Goal: Information Seeking & Learning: Learn about a topic

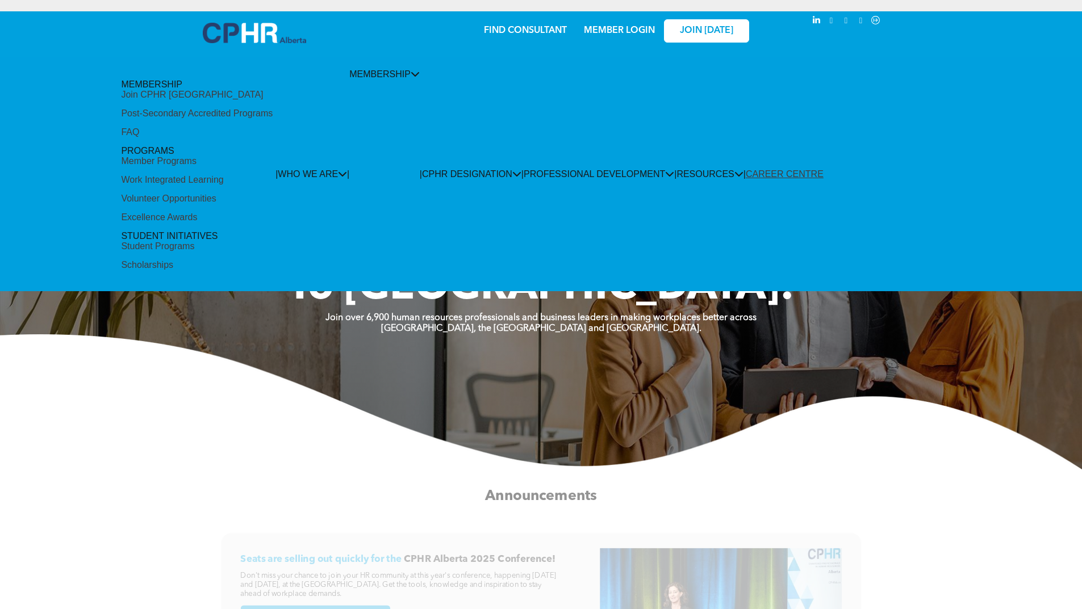
click at [196, 156] on div "Member Programs" at bounding box center [158, 161] width 75 height 10
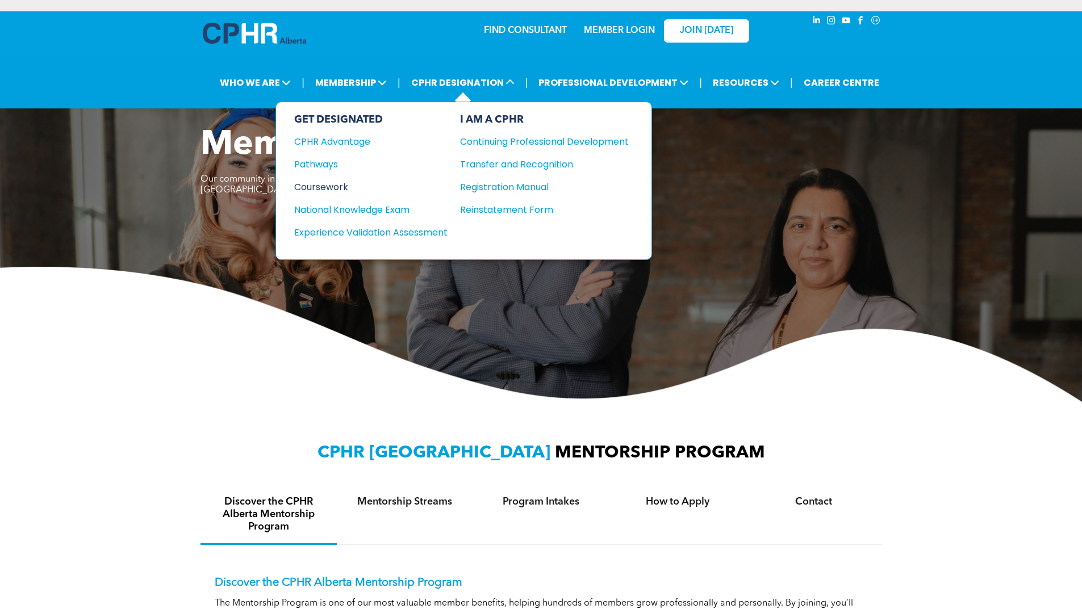
click at [334, 184] on div "Coursework" at bounding box center [363, 187] width 138 height 14
click at [326, 136] on div "CPHR Advantage" at bounding box center [363, 142] width 138 height 14
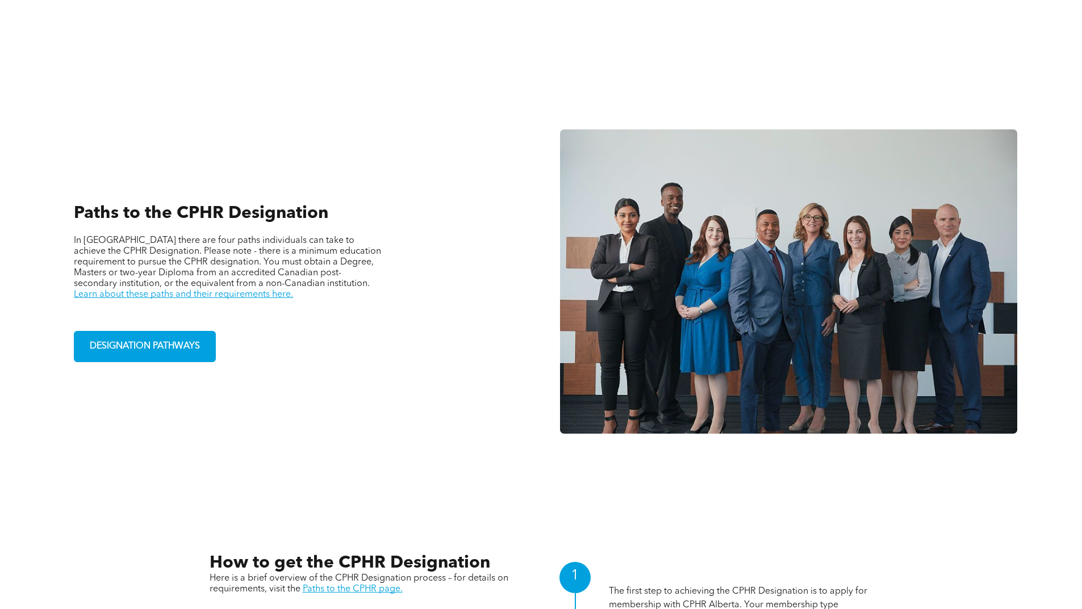
scroll to position [738, 0]
